Goal: Task Accomplishment & Management: Manage account settings

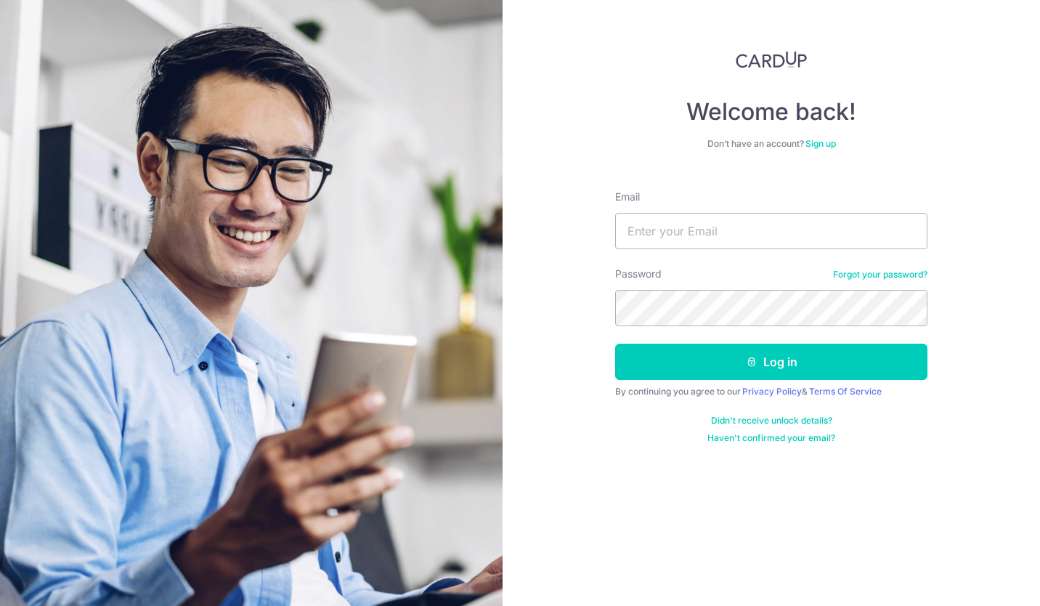
type input "jim_23456@hotmail.com"
click at [615, 343] on button "Log in" at bounding box center [771, 361] width 312 height 36
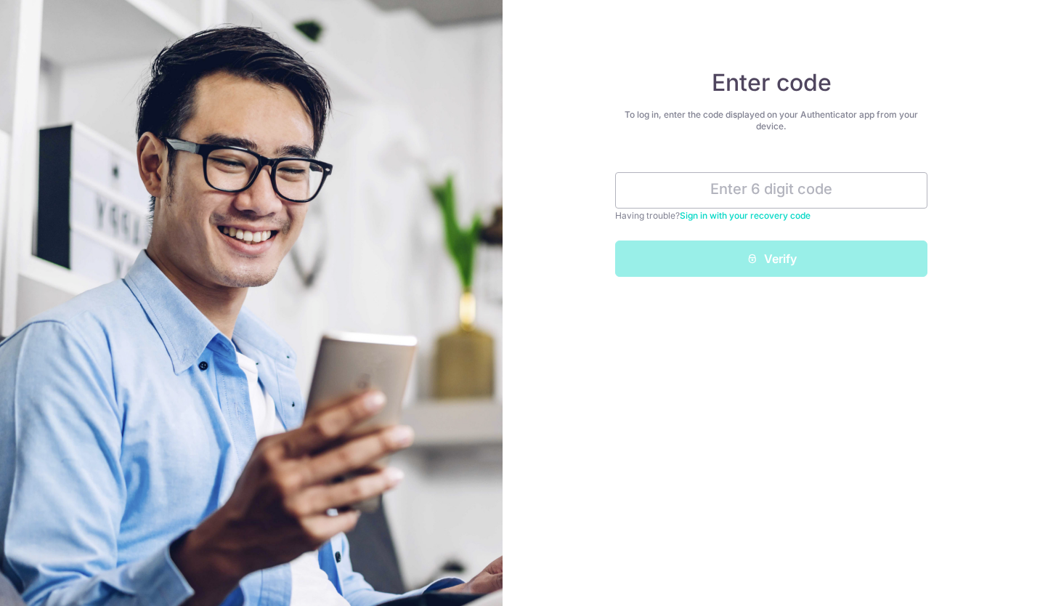
click at [786, 194] on input "text" at bounding box center [771, 190] width 312 height 36
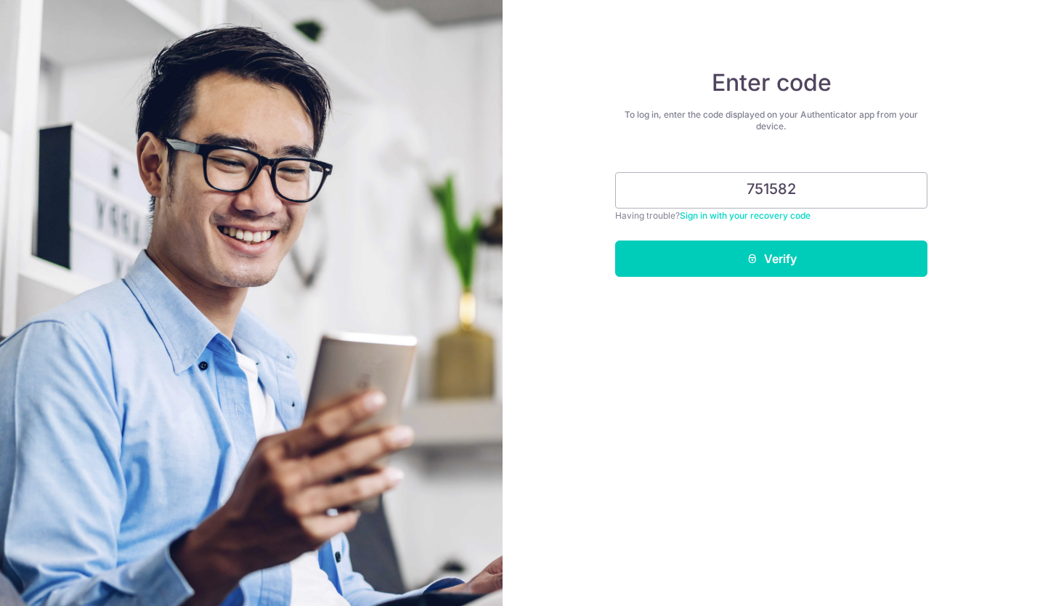
type input "751582"
click at [832, 255] on button "Verify" at bounding box center [771, 258] width 312 height 36
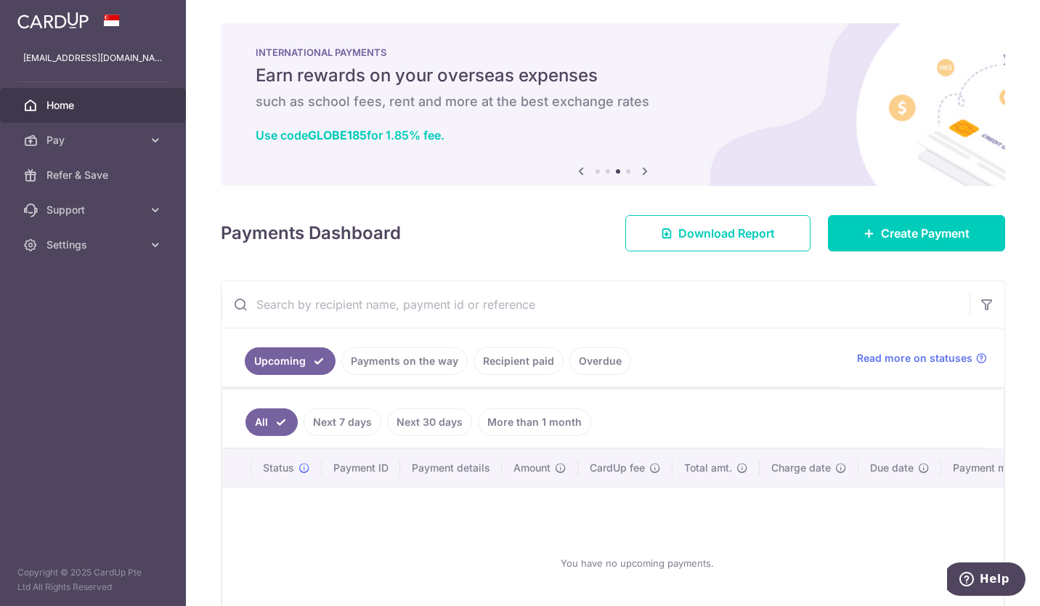
click at [424, 355] on link "Payments on the way" at bounding box center [404, 361] width 126 height 28
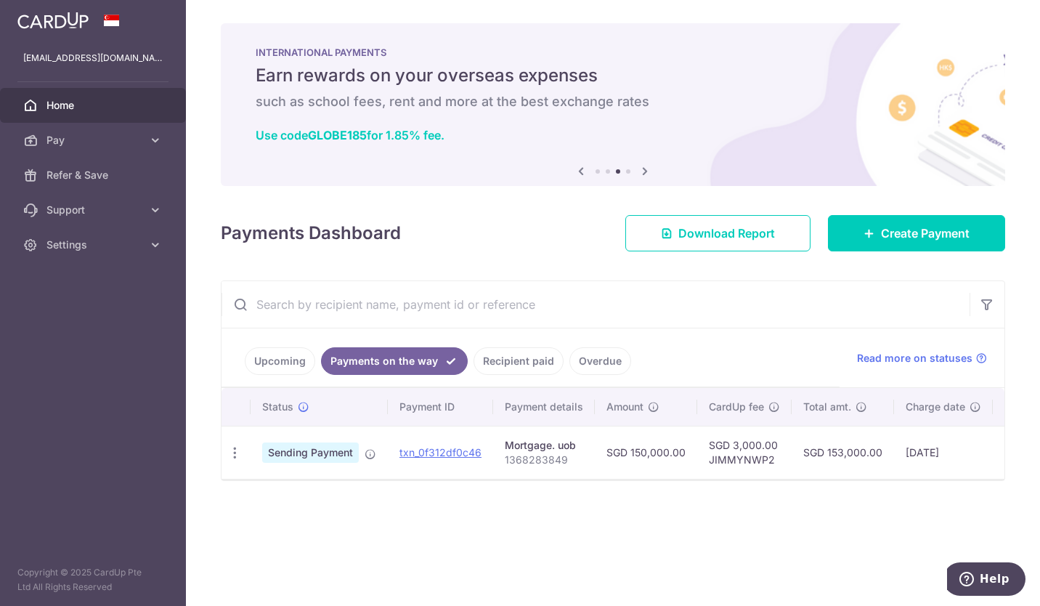
click at [317, 458] on span "Sending Payment" at bounding box center [310, 452] width 97 height 20
click at [912, 353] on span "Read more on statuses" at bounding box center [914, 358] width 115 height 15
click at [505, 366] on link "Recipient paid" at bounding box center [518, 361] width 90 height 28
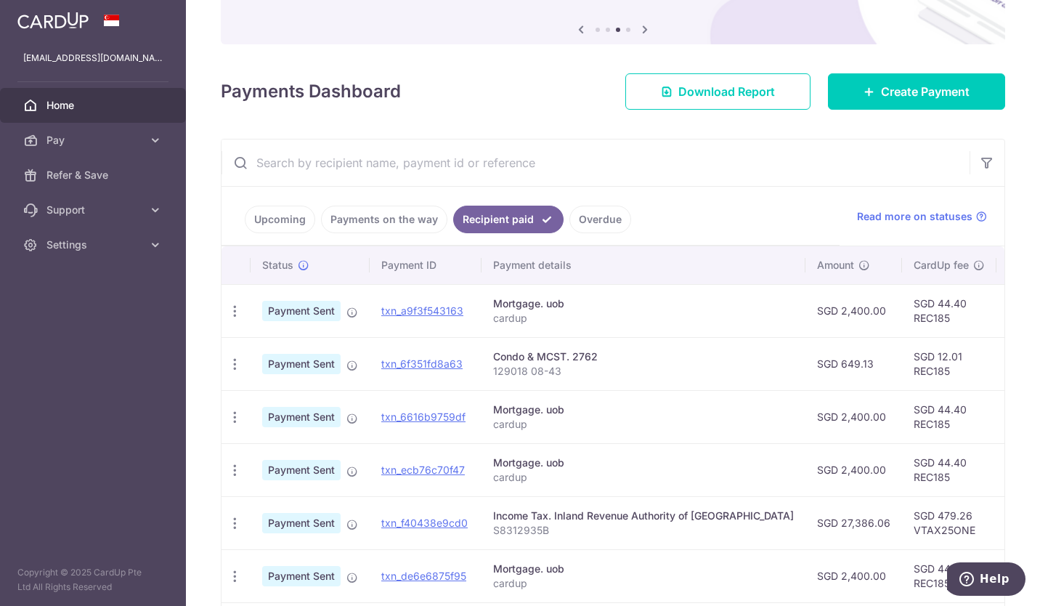
scroll to position [145, 0]
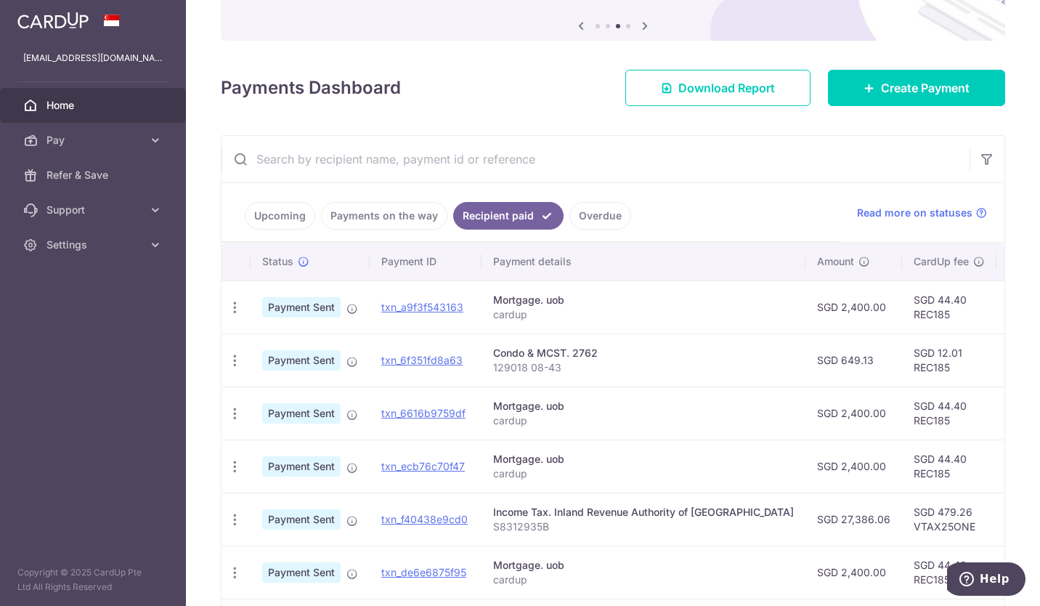
click at [593, 222] on link "Overdue" at bounding box center [600, 216] width 62 height 28
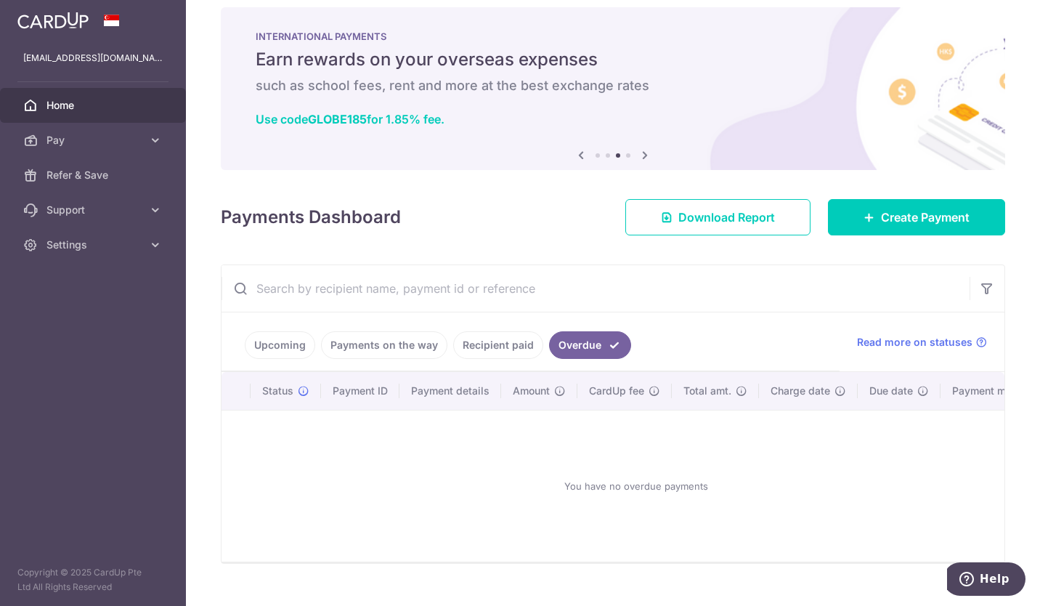
scroll to position [0, 0]
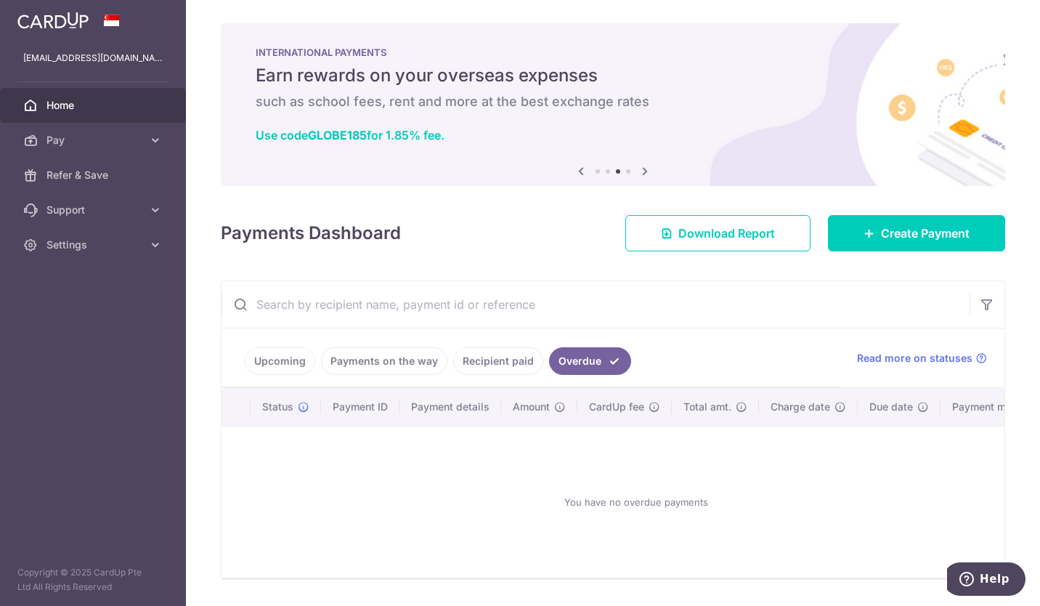
click at [86, 99] on span "Home" at bounding box center [94, 105] width 96 height 15
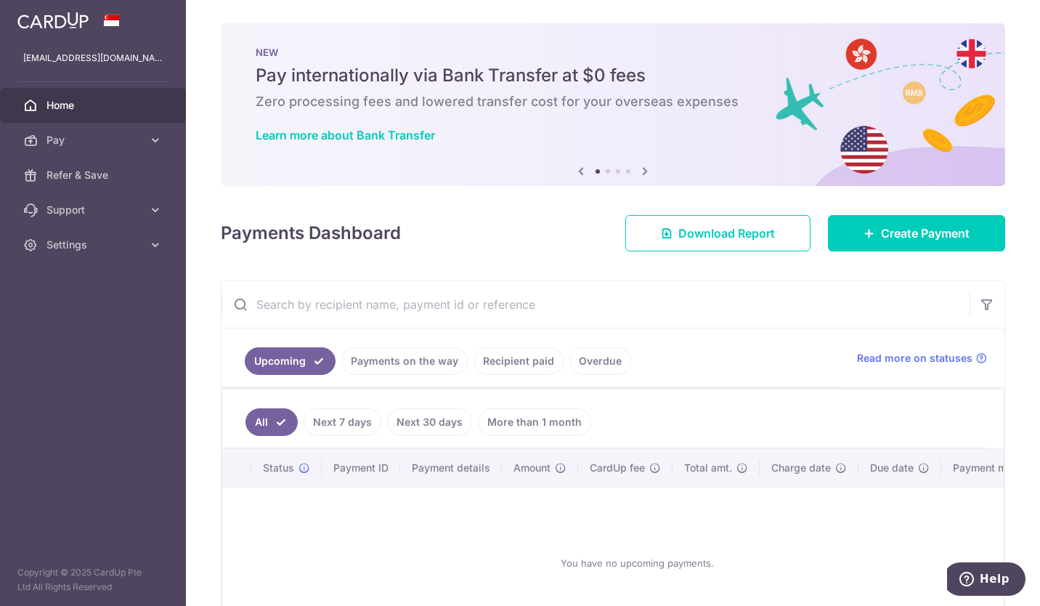
click at [65, 23] on img at bounding box center [52, 20] width 71 height 17
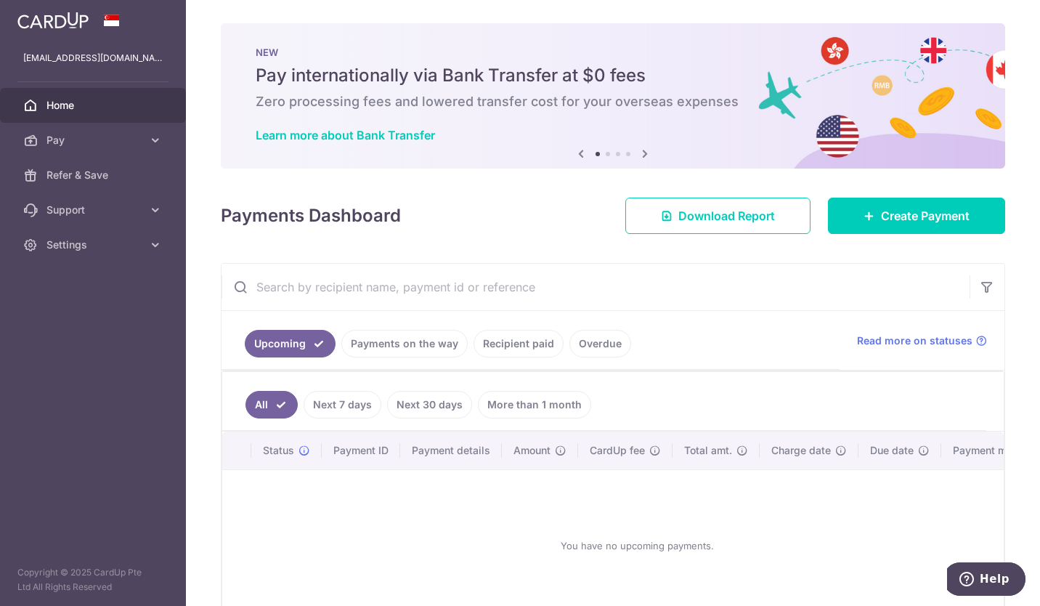
click at [60, 99] on span "Home" at bounding box center [94, 105] width 96 height 15
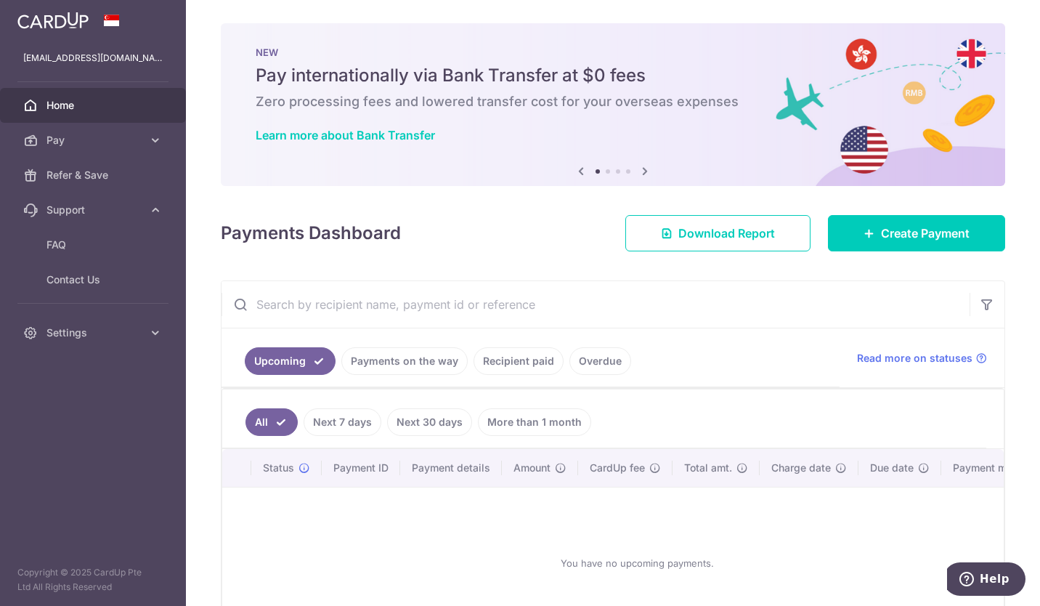
click at [116, 140] on span "Pay" at bounding box center [94, 140] width 96 height 15
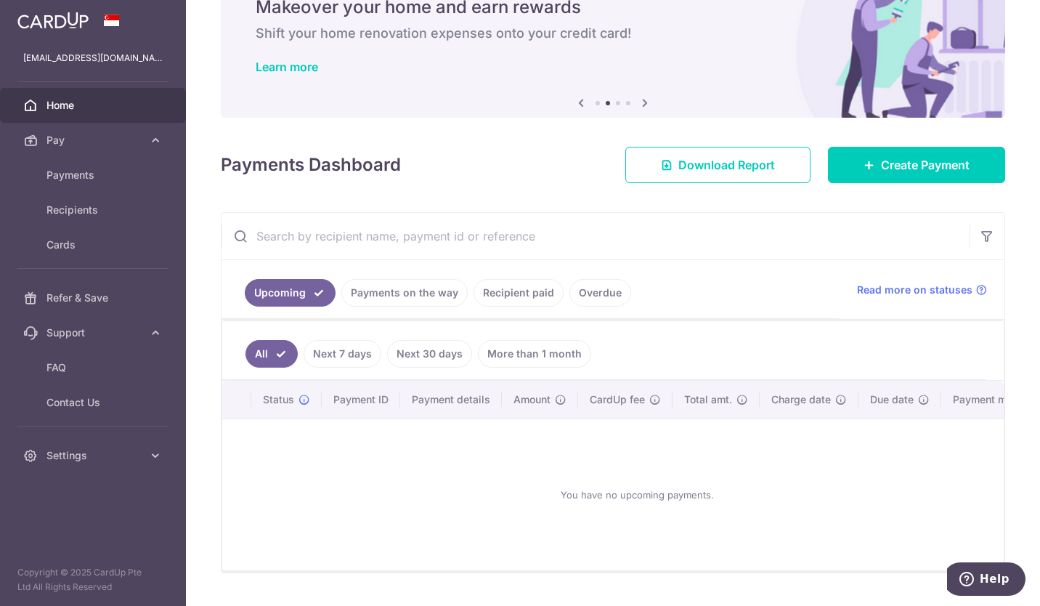
scroll to position [111, 0]
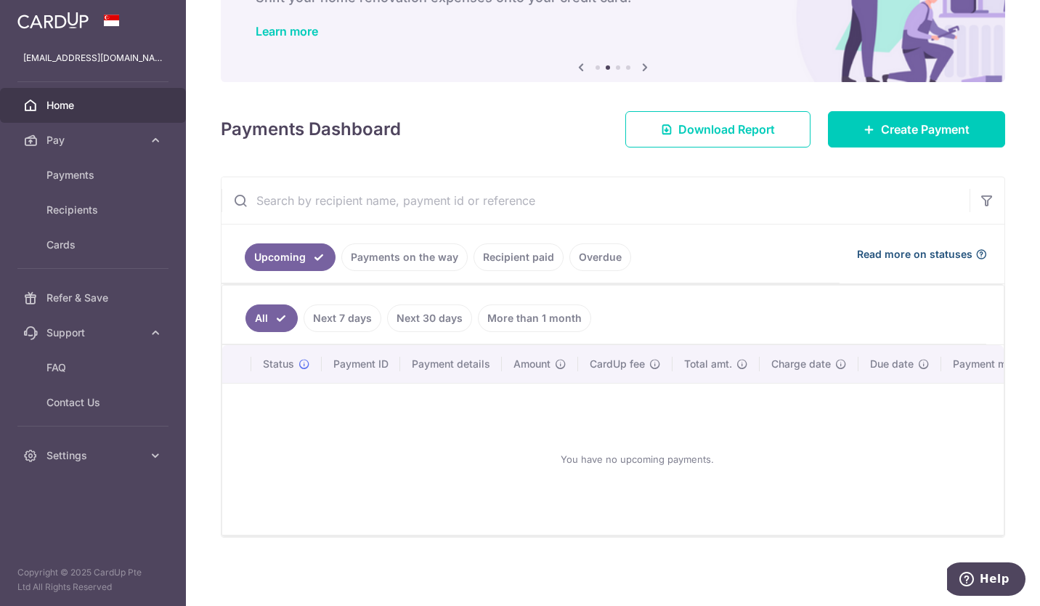
click at [918, 248] on span "Read more on statuses" at bounding box center [914, 254] width 115 height 15
